Goal: Information Seeking & Learning: Learn about a topic

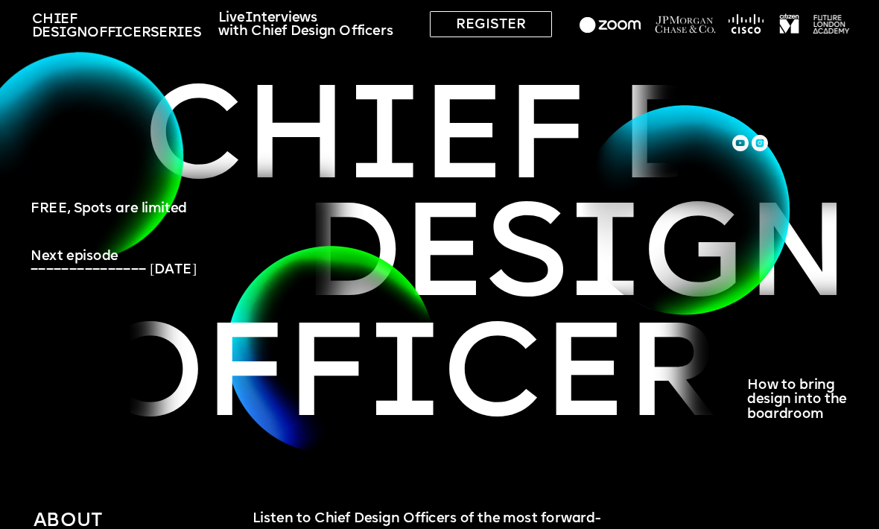
scroll to position [42, 0]
